Goal: Navigation & Orientation: Find specific page/section

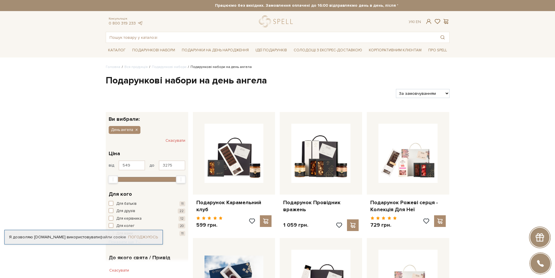
click at [149, 234] on link "Погоджуюсь" at bounding box center [143, 236] width 30 height 5
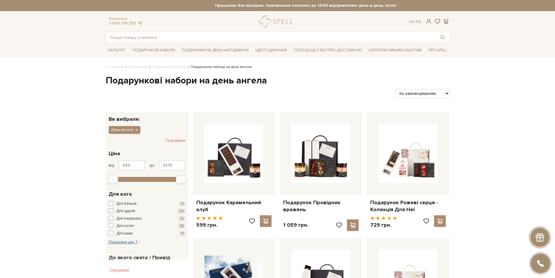
click at [124, 242] on span "Показати ще 7" at bounding box center [125, 241] width 32 height 5
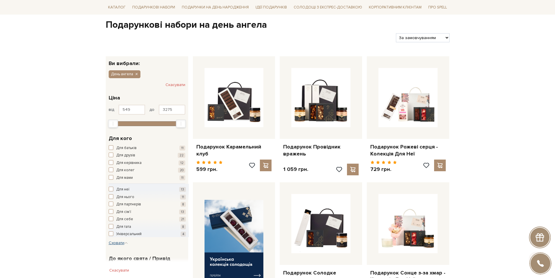
scroll to position [58, 0]
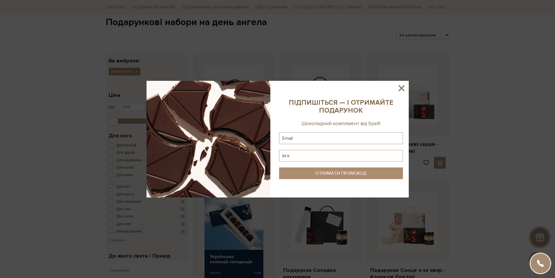
click at [400, 87] on icon at bounding box center [402, 88] width 10 height 10
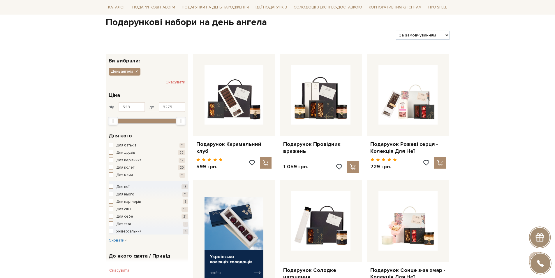
click at [112, 187] on span "button" at bounding box center [111, 186] width 5 height 5
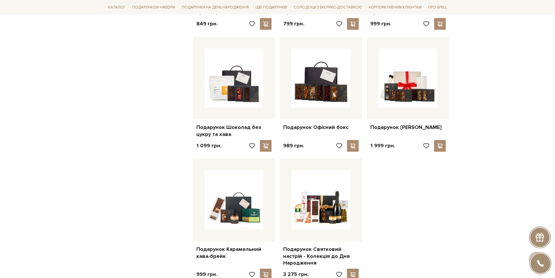
scroll to position [525, 0]
